Goal: Obtain resource: Obtain a specific non-purchased item like information or template

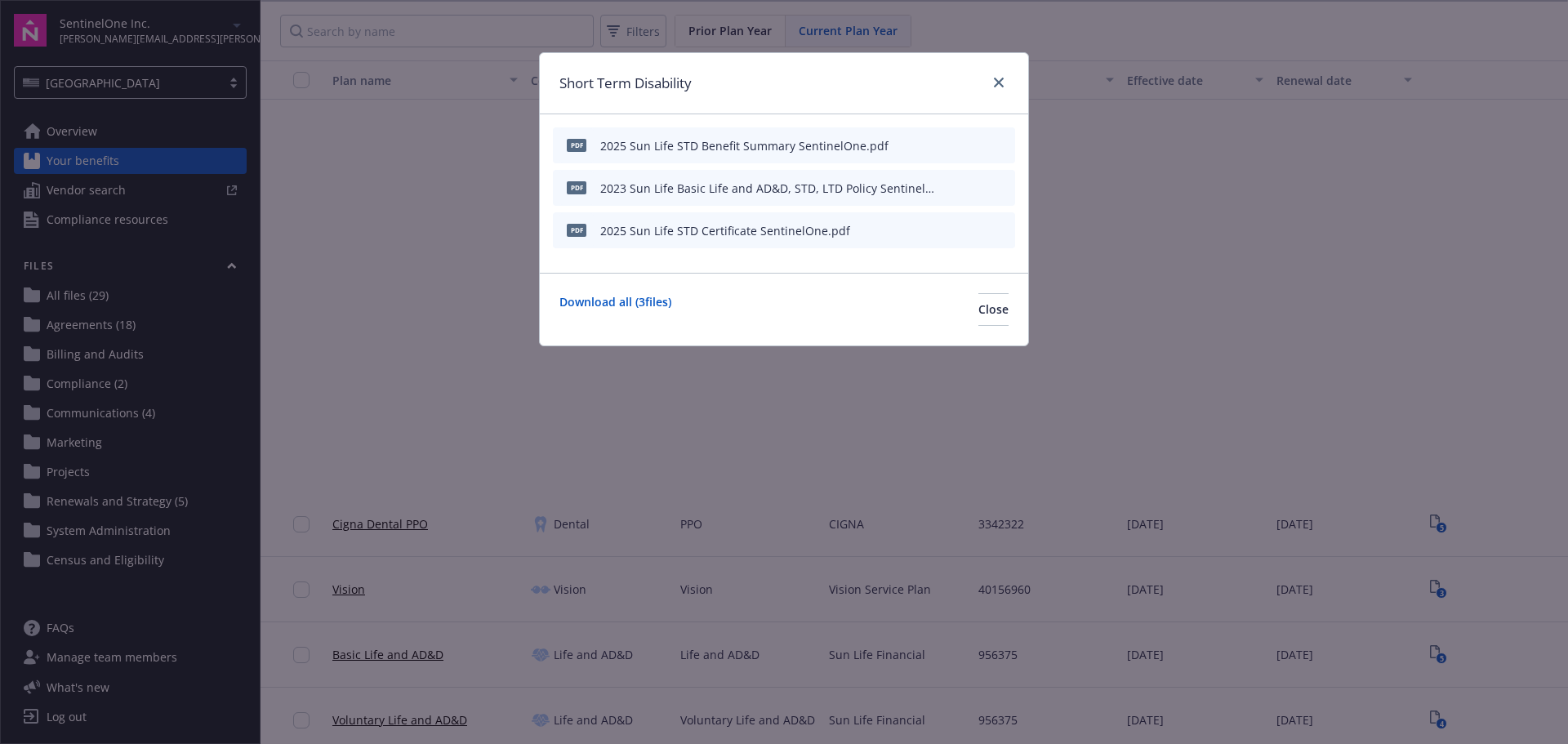
scroll to position [491, 0]
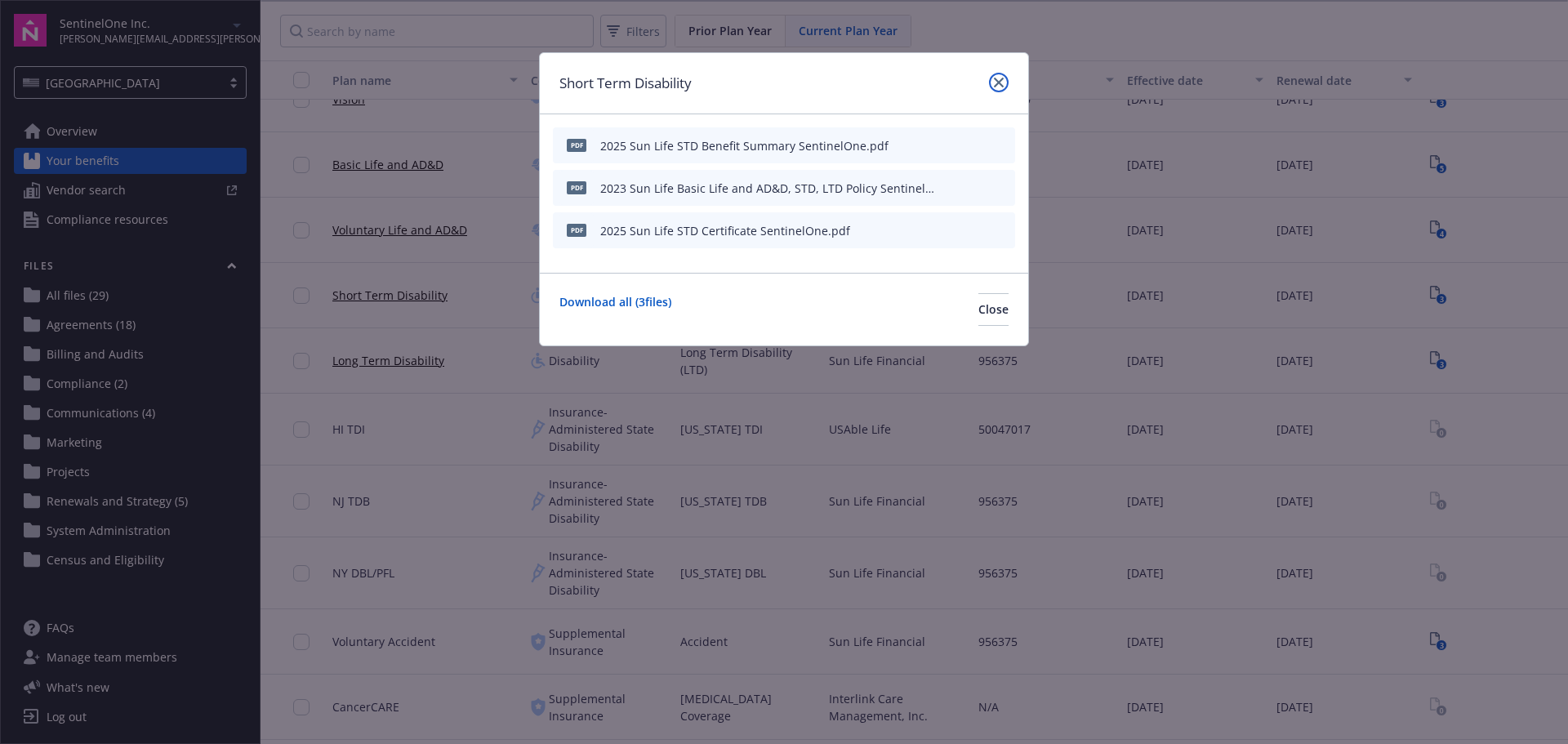
drag, startPoint x: 1002, startPoint y: 85, endPoint x: 876, endPoint y: 14, distance: 144.6
click at [1002, 84] on icon "close" at bounding box center [999, 83] width 10 height 10
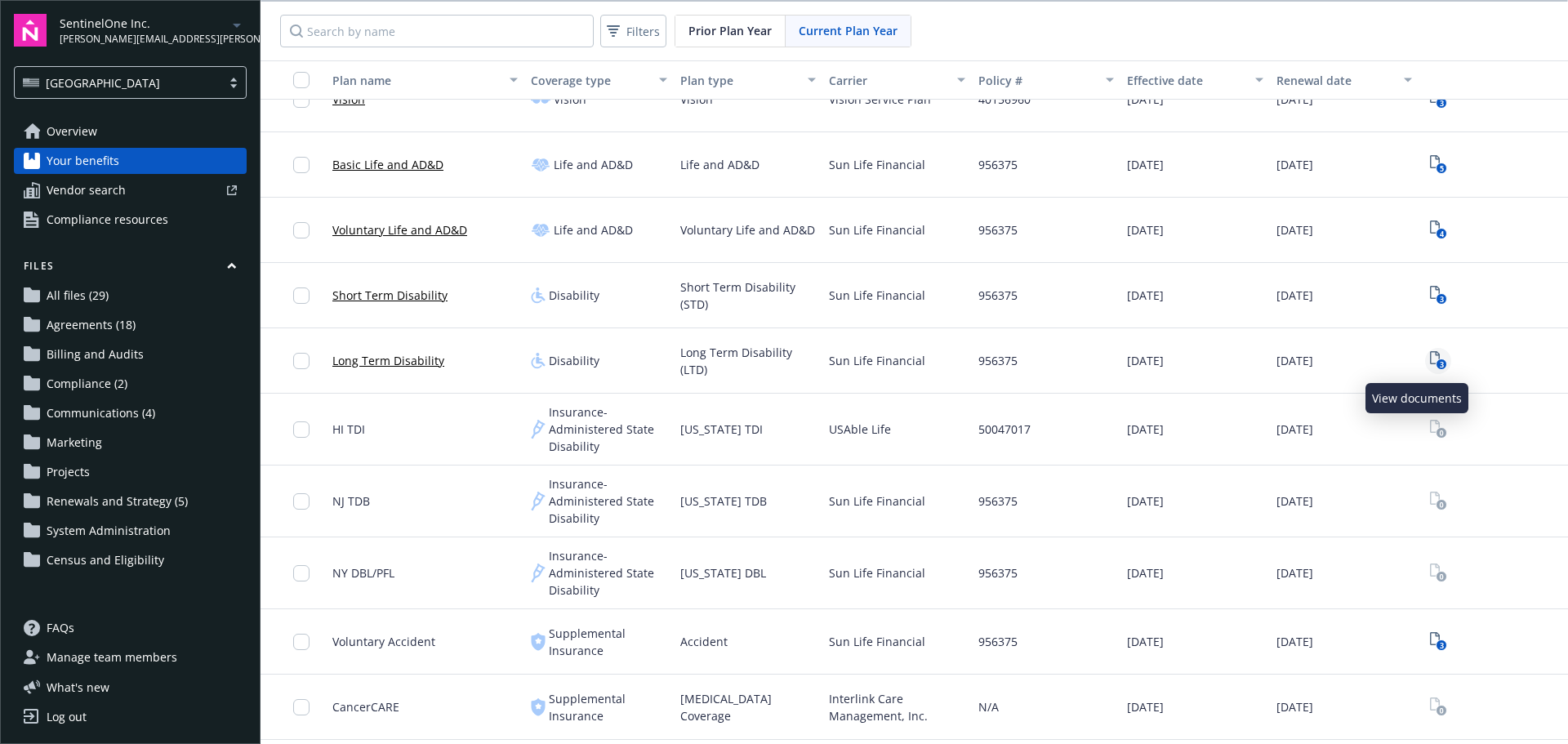
click at [1430, 355] on icon "3" at bounding box center [1438, 361] width 17 height 19
